Goal: Find specific page/section: Locate a particular part of the current website

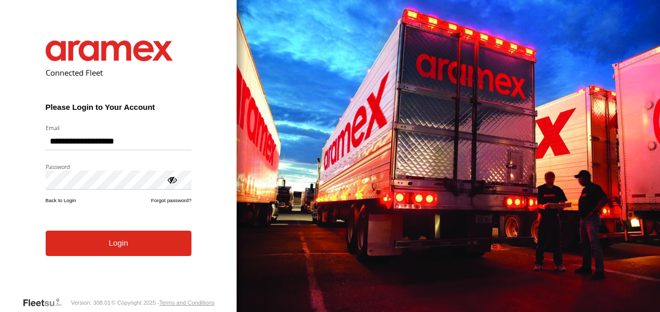
click at [112, 255] on button "Login" at bounding box center [119, 243] width 146 height 25
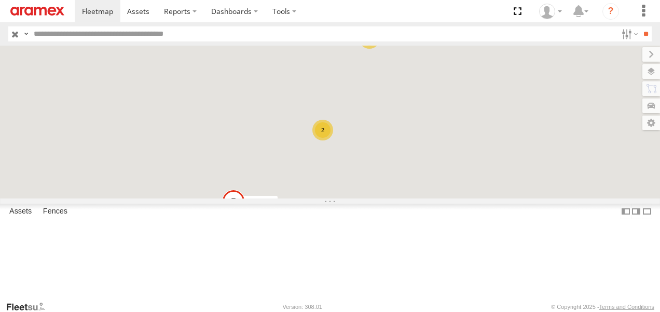
click at [340, 98] on div "99783 E 6 59123 T 6 10 2" at bounding box center [330, 122] width 660 height 153
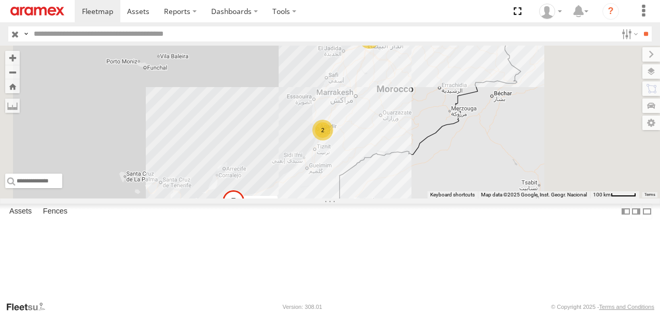
click at [0, 0] on div "2382 Y 6" at bounding box center [0, 0] width 0 height 0
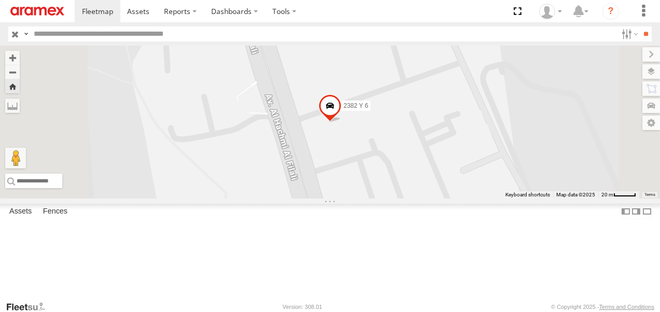
click at [0, 0] on link at bounding box center [0, 0] width 0 height 0
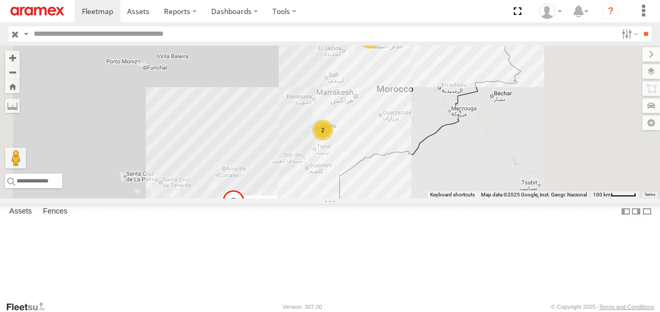
scroll to position [52, 0]
click at [0, 0] on link at bounding box center [0, 0] width 0 height 0
